Goal: Learn about a topic: Learn about a topic

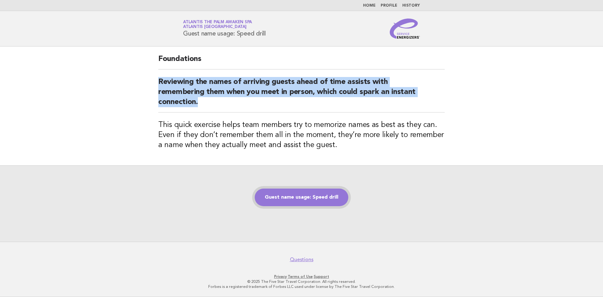
click at [284, 200] on link "Guest name usage: Speed drill" at bounding box center [302, 198] width 94 height 18
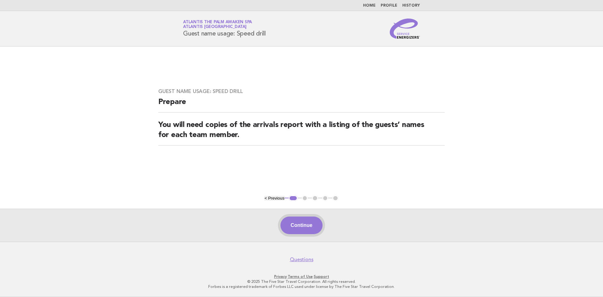
click at [313, 227] on button "Continue" at bounding box center [302, 225] width 42 height 18
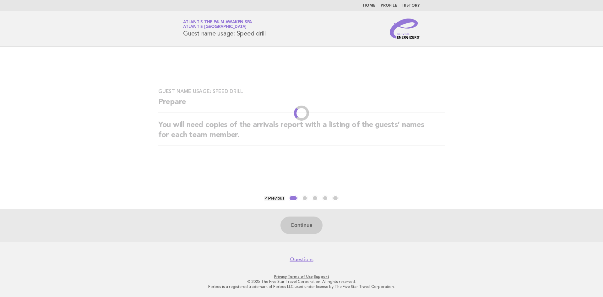
click at [313, 227] on div "Continue" at bounding box center [301, 225] width 603 height 33
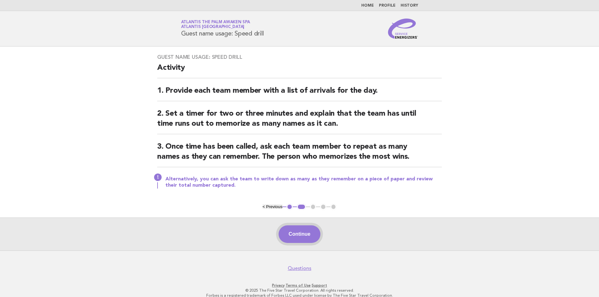
click at [306, 236] on button "Continue" at bounding box center [299, 234] width 42 height 18
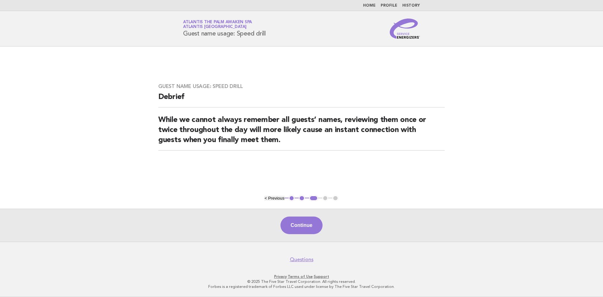
click at [306, 236] on div "Continue" at bounding box center [301, 225] width 603 height 33
click at [307, 222] on button "Continue" at bounding box center [302, 225] width 42 height 18
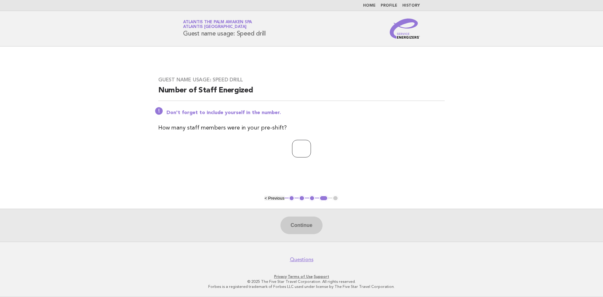
click at [294, 148] on input "number" at bounding box center [301, 149] width 19 height 18
type input "*"
click at [302, 224] on button "Continue" at bounding box center [302, 225] width 42 height 18
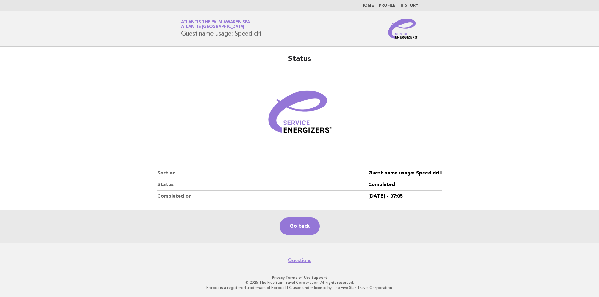
click at [455, 147] on main "Status Section Guest name usage: Speed drill Status Completed Completed on [DAT…" at bounding box center [299, 144] width 599 height 196
